Goal: Information Seeking & Learning: Learn about a topic

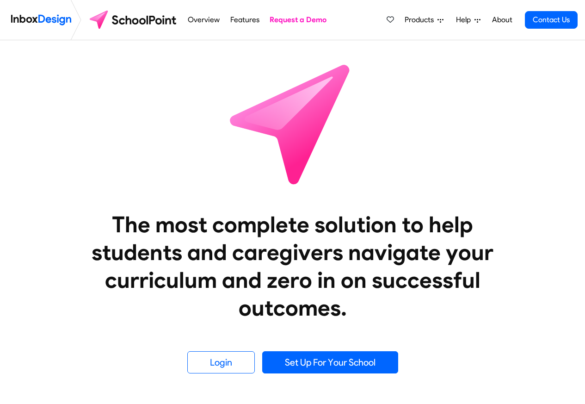
click at [236, 22] on link "Features" at bounding box center [245, 20] width 34 height 19
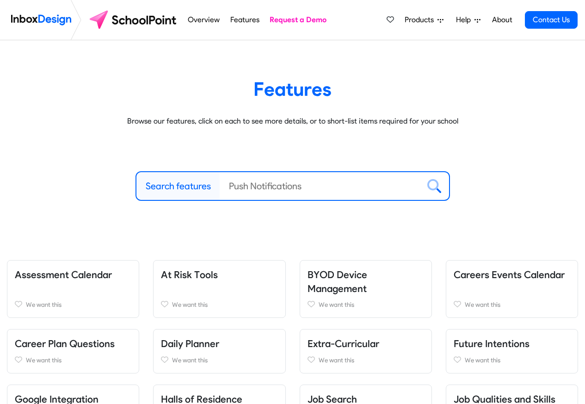
click at [448, 22] on li "Products Mobile APP Pricing Free Webinars & Training Browse all Features Login" at bounding box center [423, 20] width 51 height 19
click at [431, 22] on span "Products" at bounding box center [421, 19] width 33 height 11
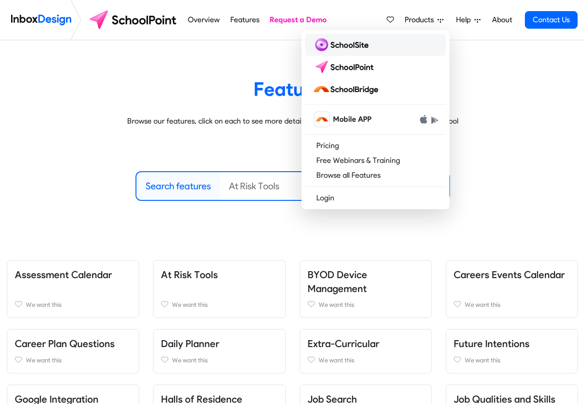
click at [339, 46] on img at bounding box center [343, 44] width 60 height 15
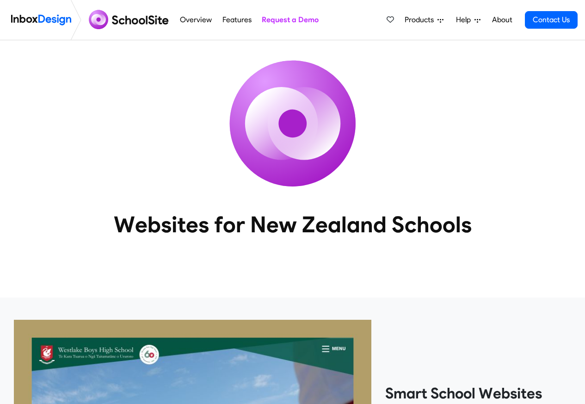
click at [440, 23] on icon at bounding box center [441, 20] width 6 height 6
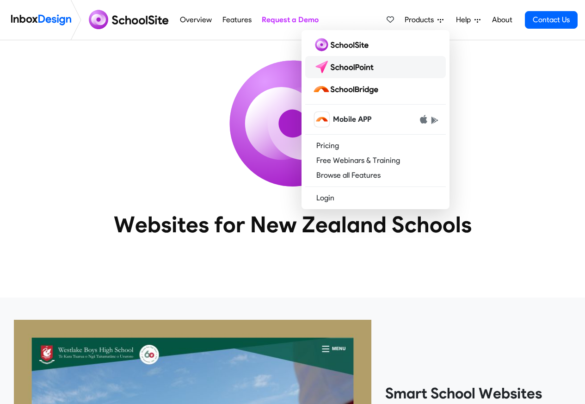
click at [333, 64] on img at bounding box center [345, 67] width 65 height 15
